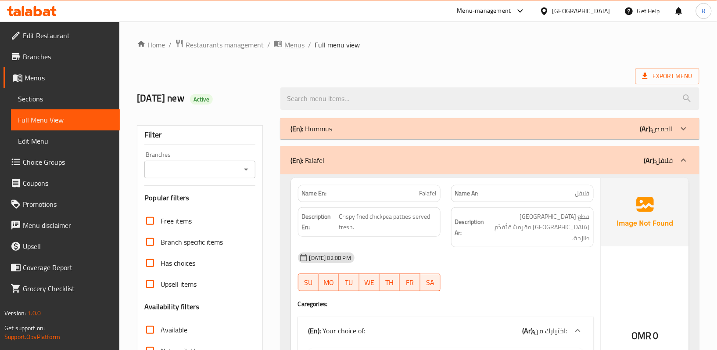
click at [294, 44] on span "Menus" at bounding box center [294, 44] width 20 height 11
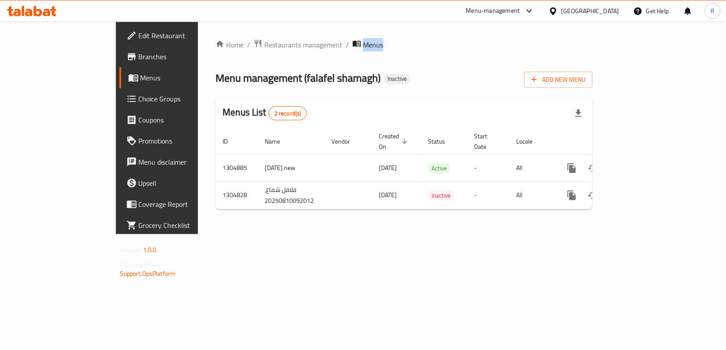
drag, startPoint x: 304, startPoint y: 46, endPoint x: 284, endPoint y: 47, distance: 20.2
click at [284, 47] on ol "Home / Restaurants management / Menus" at bounding box center [403, 44] width 377 height 11
click at [363, 41] on span "Menus" at bounding box center [373, 44] width 20 height 11
drag, startPoint x: 308, startPoint y: 44, endPoint x: 284, endPoint y: 50, distance: 24.1
click at [284, 50] on ol "Home / Restaurants management / Menus" at bounding box center [403, 44] width 377 height 11
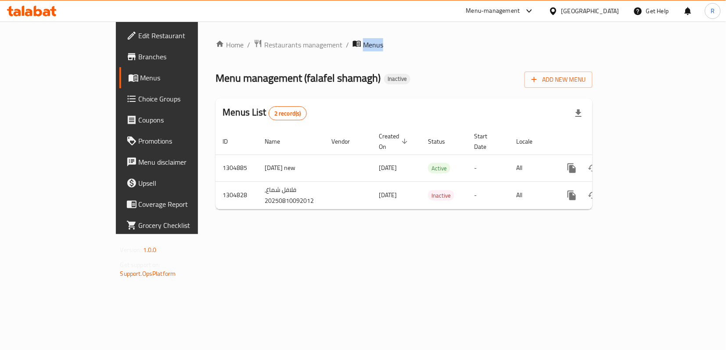
click at [310, 44] on ol "Home / Restaurants management / Menus" at bounding box center [403, 44] width 377 height 11
drag, startPoint x: 285, startPoint y: 44, endPoint x: 304, endPoint y: 43, distance: 19.3
click at [363, 43] on span "Menus" at bounding box center [373, 44] width 20 height 11
drag, startPoint x: 304, startPoint y: 43, endPoint x: 283, endPoint y: 46, distance: 20.9
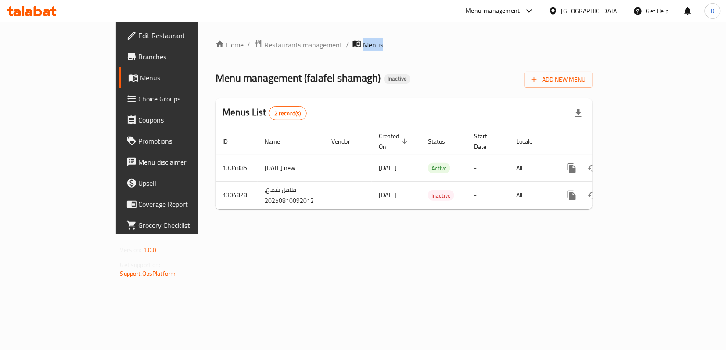
click at [352, 46] on span "Menus" at bounding box center [367, 44] width 31 height 11
click at [319, 39] on ol "Home / Restaurants management / Menus" at bounding box center [403, 44] width 377 height 11
